Goal: Task Accomplishment & Management: Manage account settings

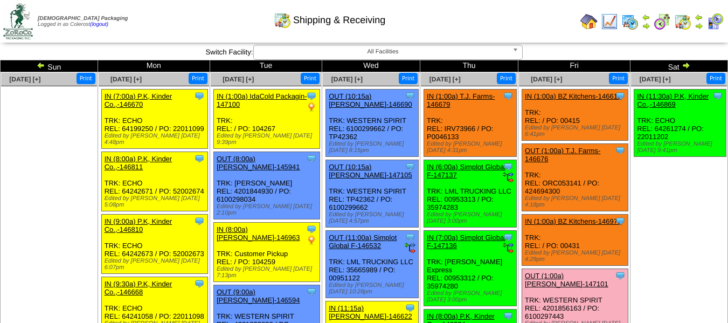
click at [700, 22] on img at bounding box center [699, 26] width 9 height 9
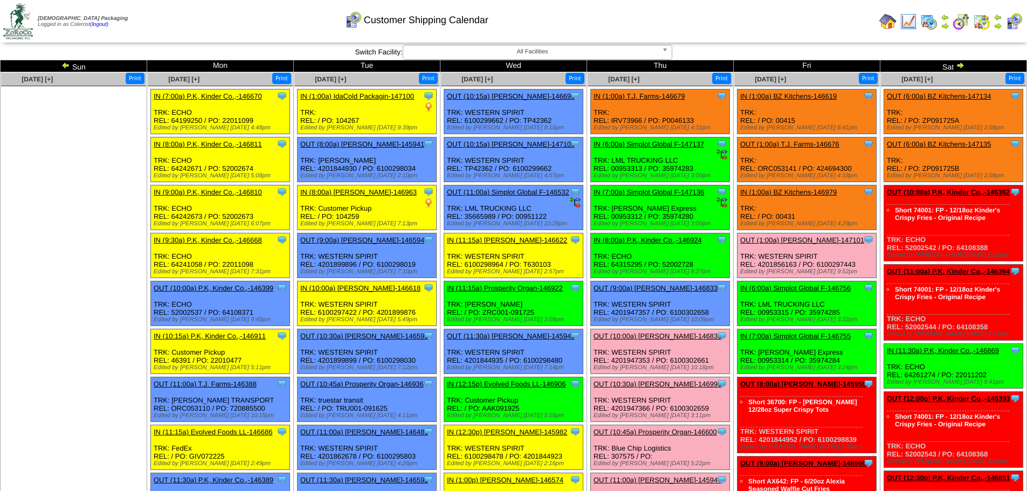
drag, startPoint x: 63, startPoint y: 242, endPoint x: 61, endPoint y: 253, distance: 10.9
click at [63, 242] on ul at bounding box center [73, 167] width 145 height 162
click at [122, 171] on ul at bounding box center [73, 167] width 145 height 162
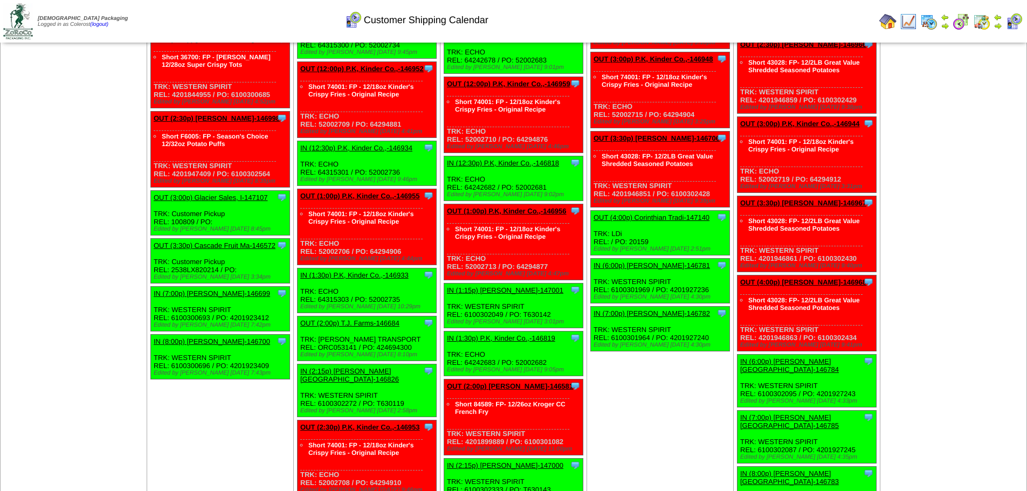
scroll to position [2989, 0]
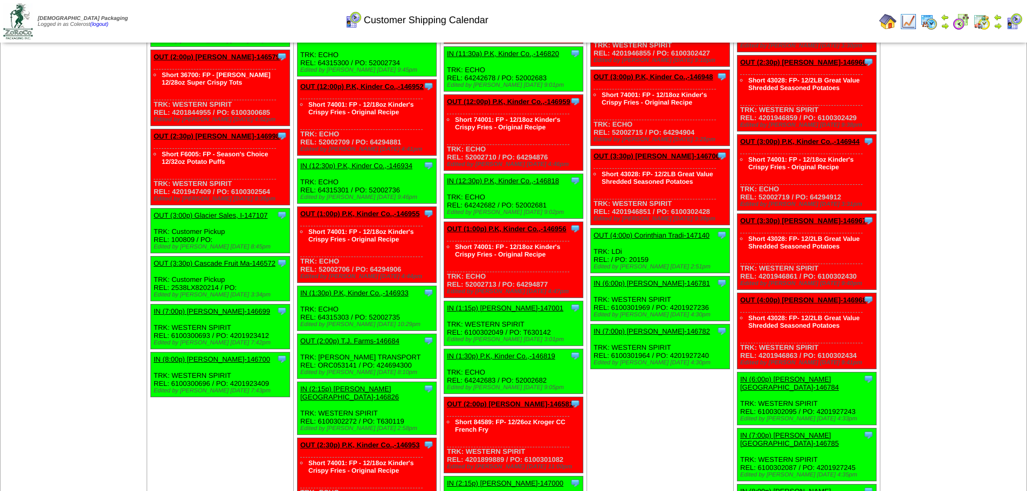
click at [202, 135] on link "OUT (2:30p) Lamb-Weston-146998" at bounding box center [217, 136] width 126 height 8
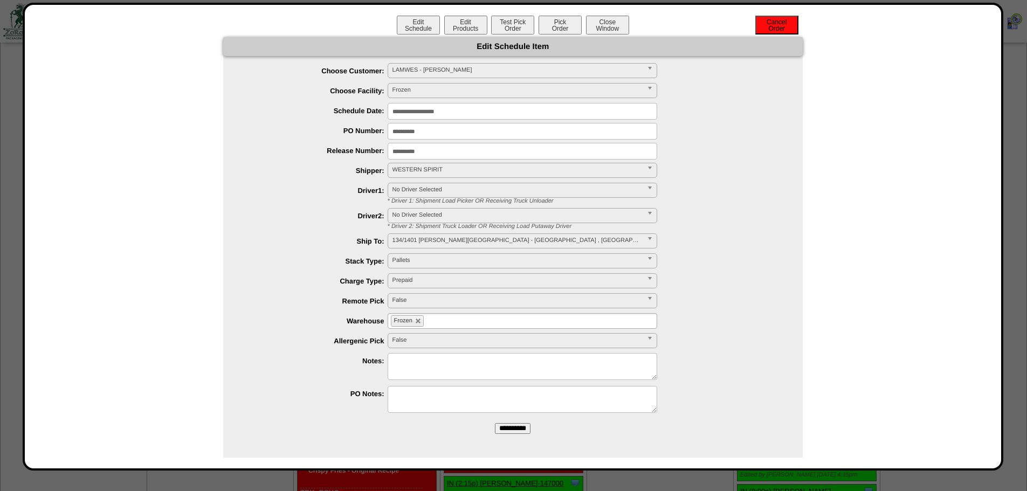
click at [736, 24] on button "Cancel Order" at bounding box center [776, 25] width 43 height 19
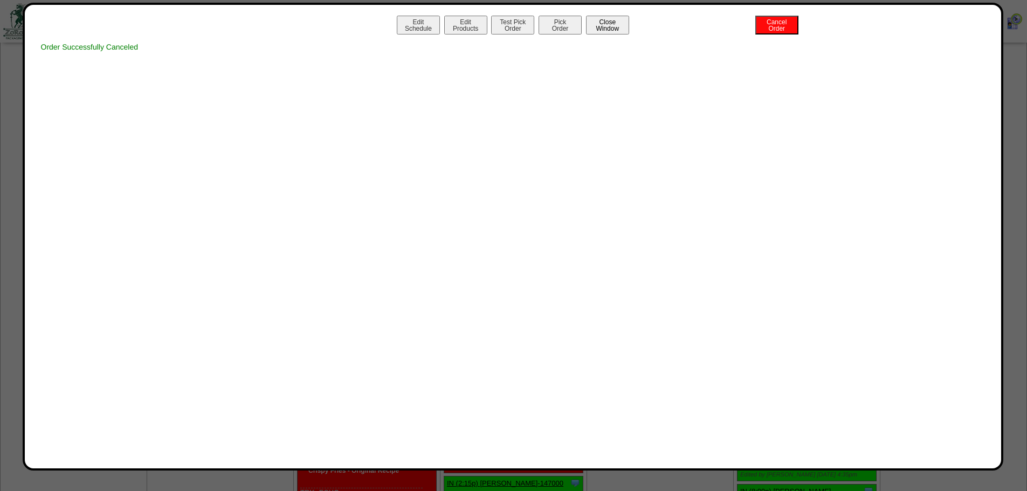
click at [611, 31] on button "Close Window" at bounding box center [607, 25] width 43 height 19
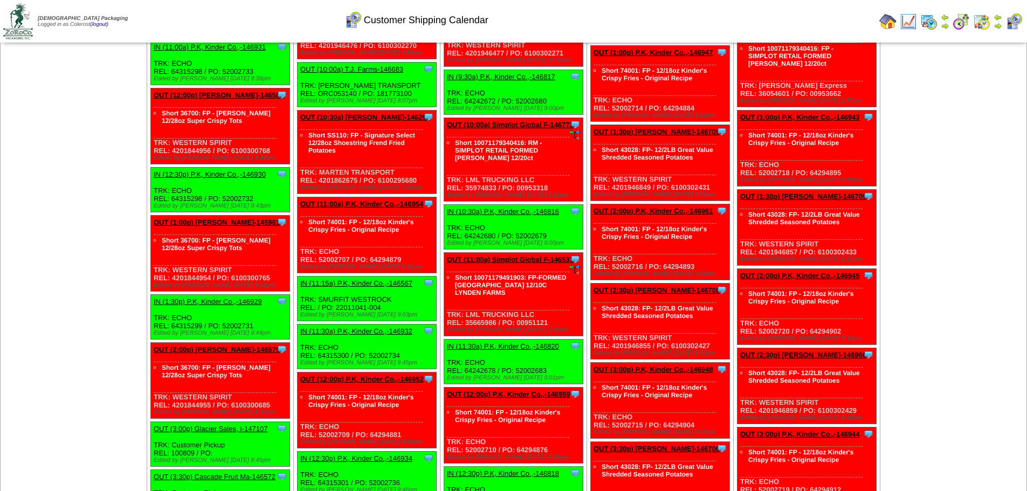
scroll to position [511, 0]
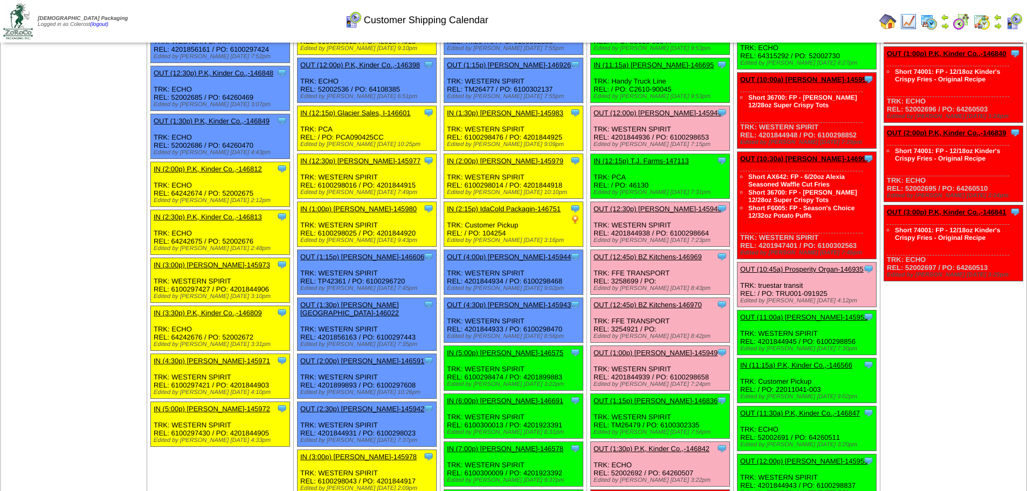
click at [816, 157] on link "OUT (10:30a) [PERSON_NAME]-146993" at bounding box center [805, 159] width 130 height 8
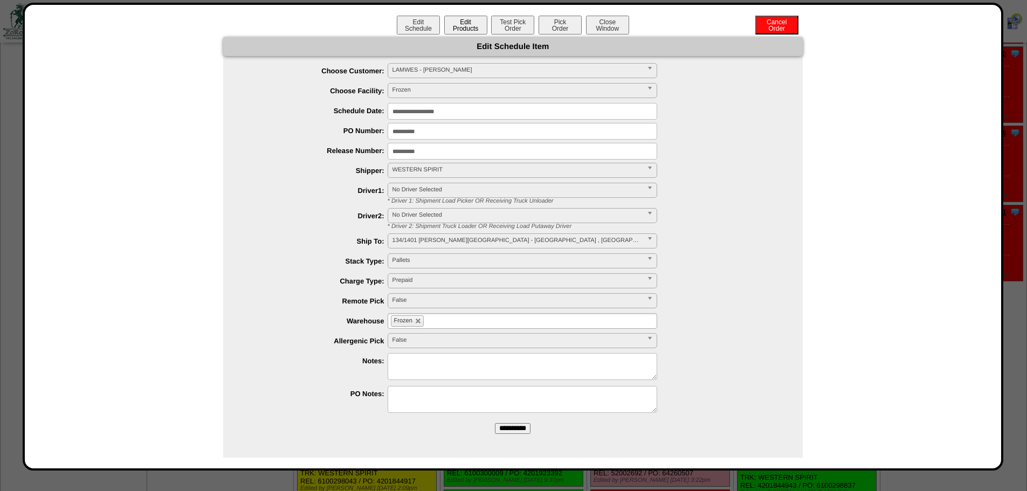
click at [458, 25] on button "Edit Products" at bounding box center [465, 25] width 43 height 19
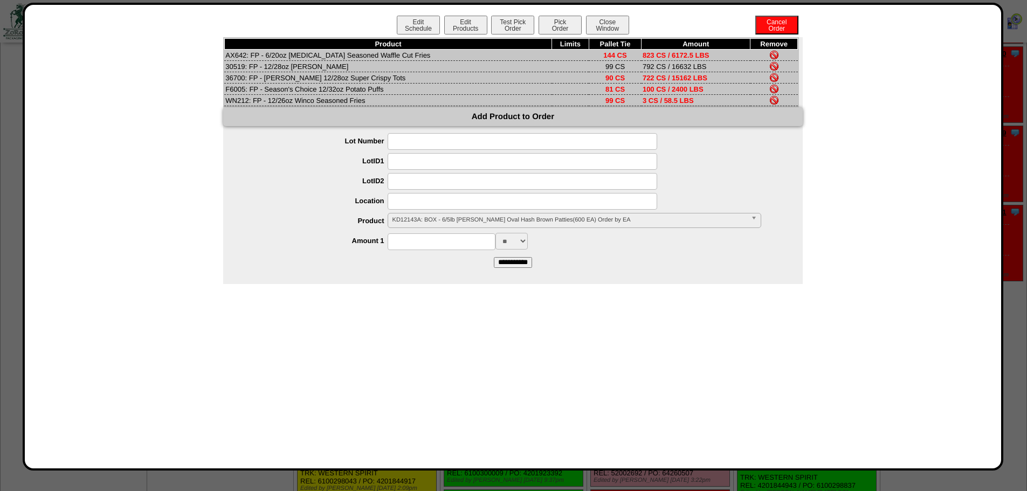
click at [770, 88] on img at bounding box center [774, 89] width 9 height 9
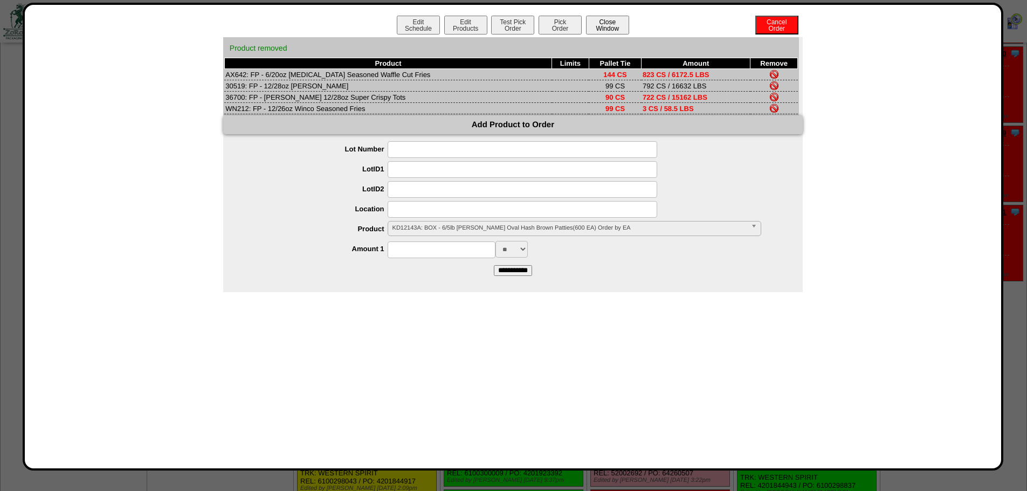
click at [615, 31] on button "Close Window" at bounding box center [607, 25] width 43 height 19
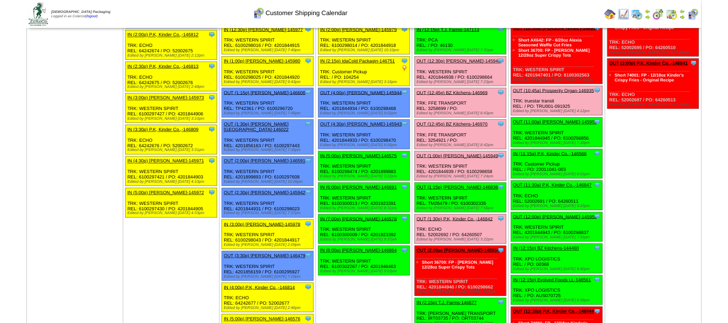
scroll to position [647, 0]
